Goal: Task Accomplishment & Management: Use online tool/utility

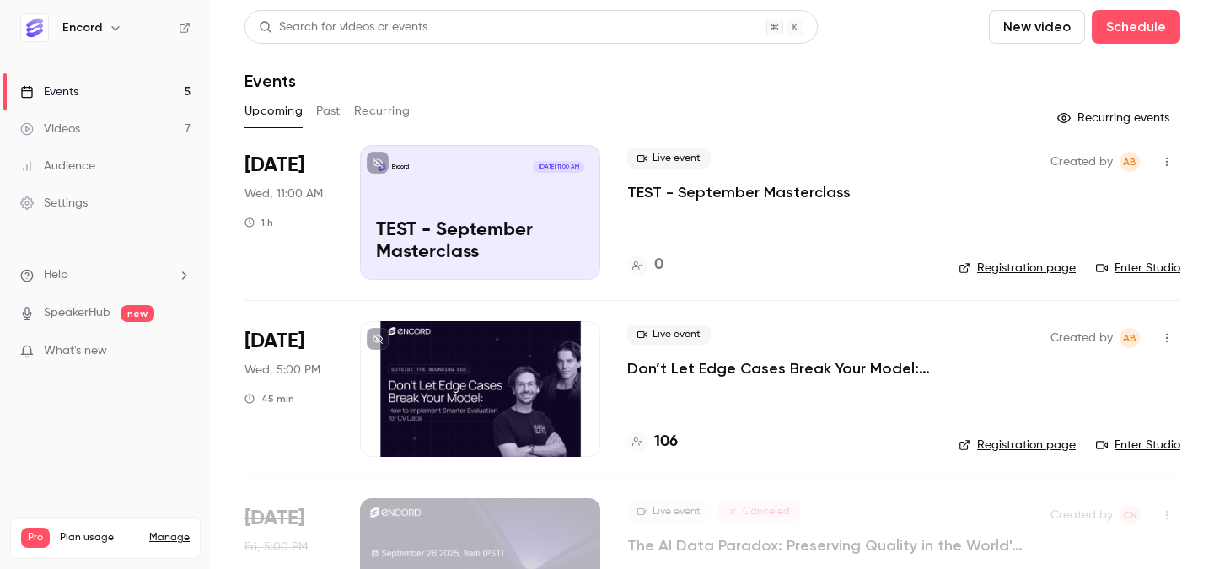
click at [695, 192] on p "TEST - September Masterclass" at bounding box center [738, 192] width 223 height 20
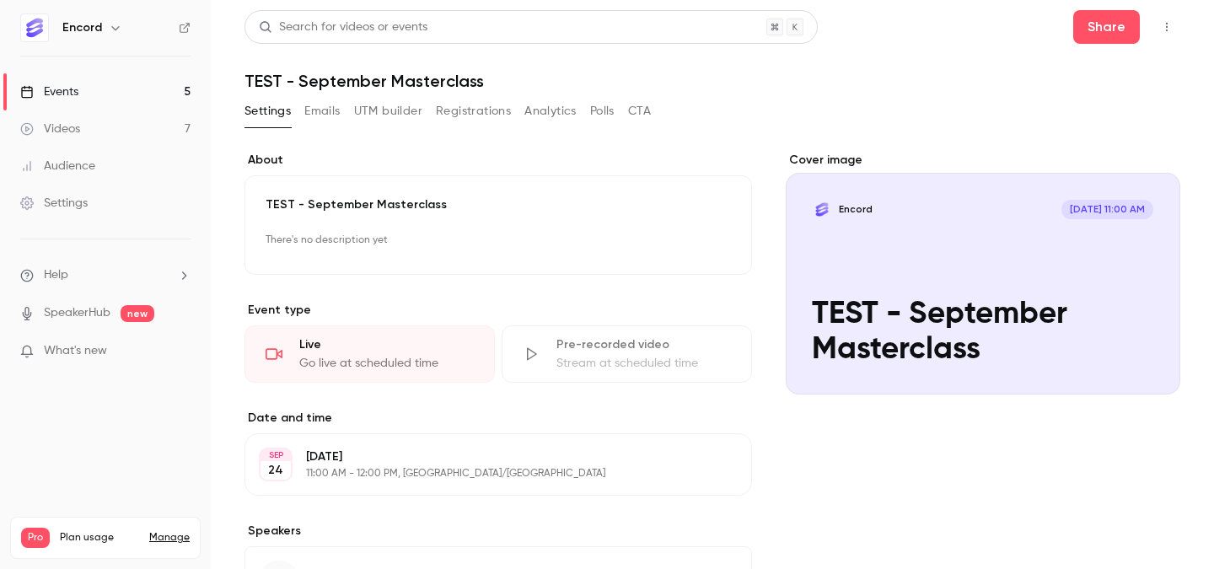
click at [1170, 20] on button "button" at bounding box center [1166, 26] width 27 height 27
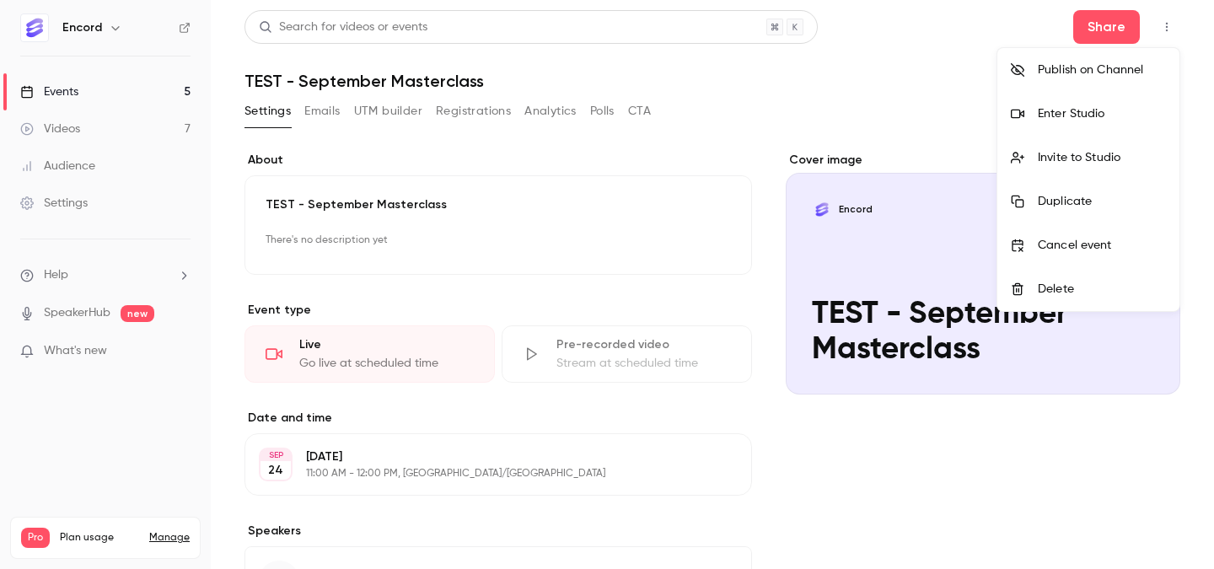
click at [1116, 161] on div "Invite to Studio" at bounding box center [1102, 157] width 128 height 17
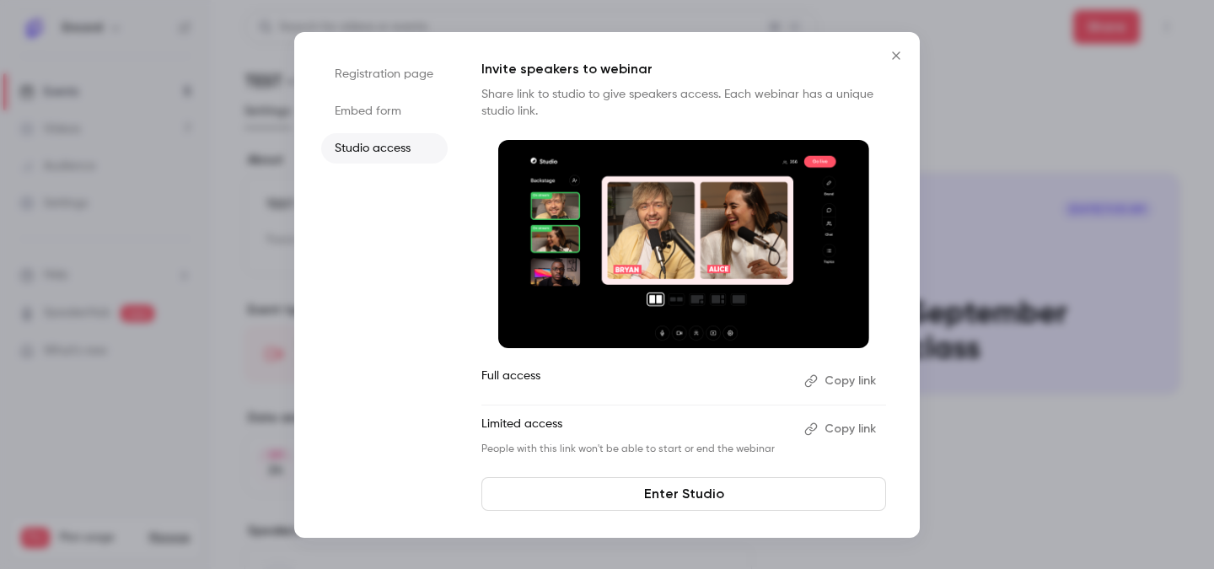
click at [842, 381] on button "Copy link" at bounding box center [842, 381] width 89 height 27
click at [890, 47] on button "Close" at bounding box center [896, 56] width 34 height 34
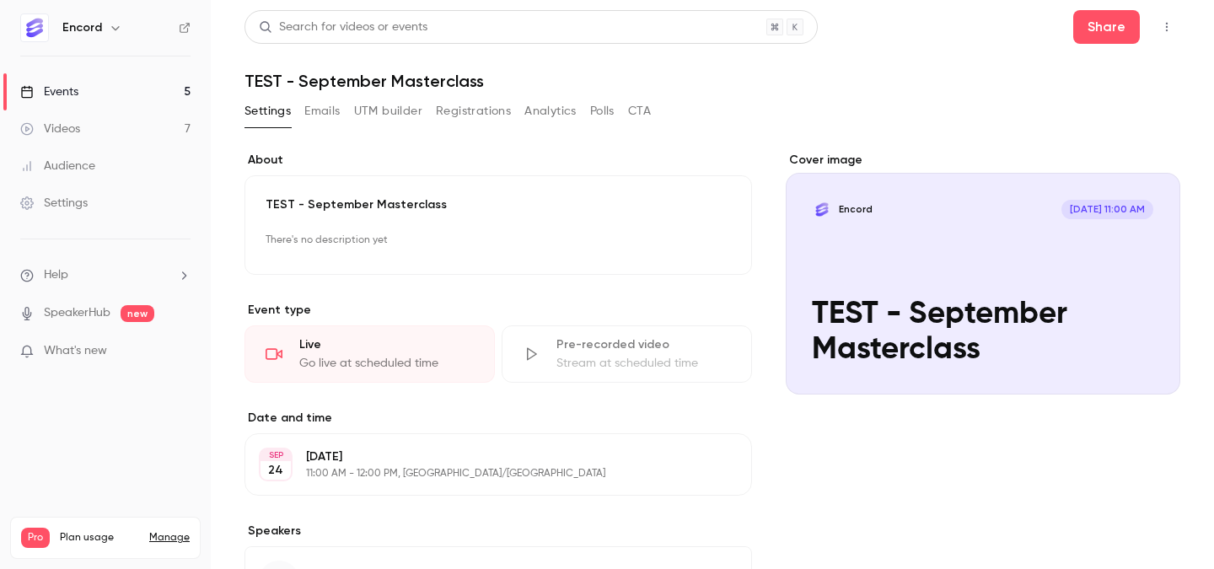
click at [1169, 39] on button "button" at bounding box center [1166, 26] width 27 height 27
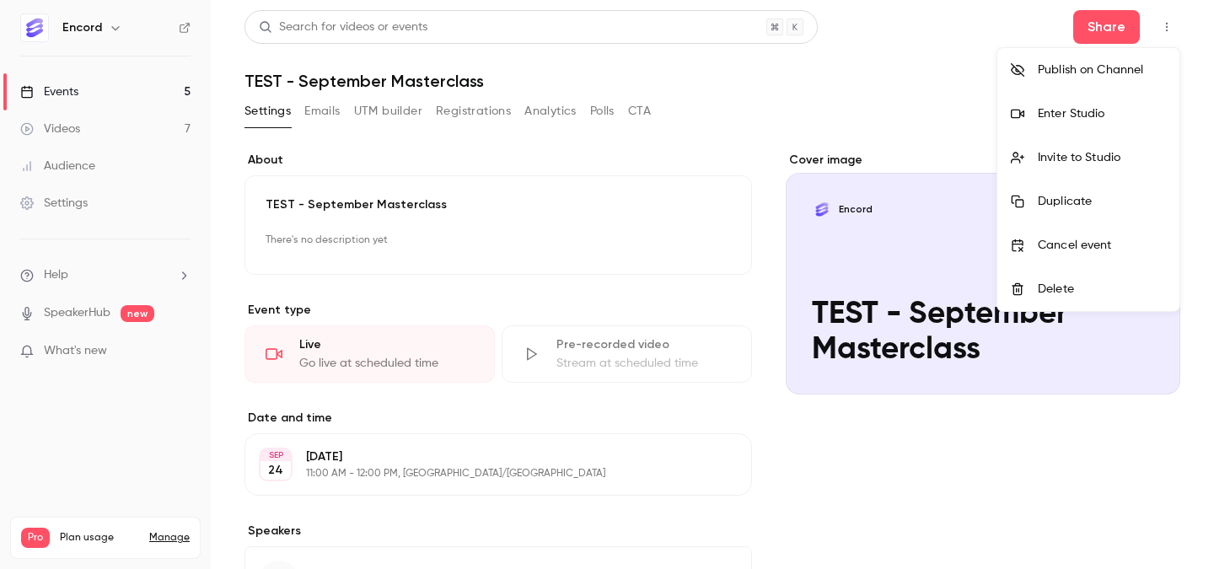
click at [1124, 118] on div "Enter Studio" at bounding box center [1102, 113] width 128 height 17
